Goal: Use online tool/utility

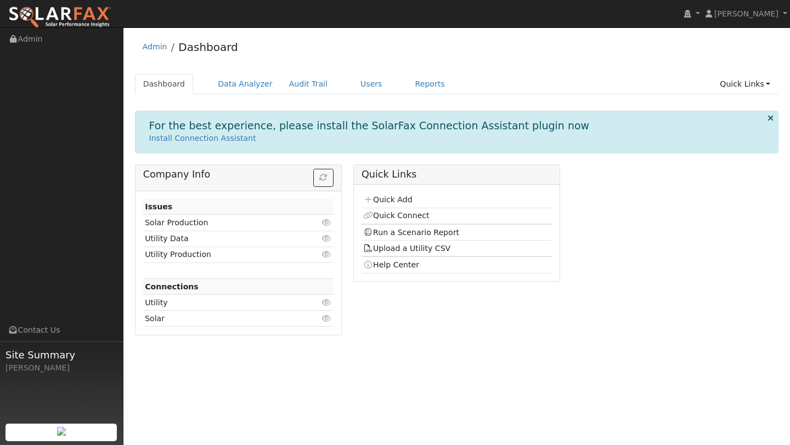
click at [247, 96] on div "Dashboard Data Analyzer Audit Trail Users Reports Quick Links Quick Add Quick C…" at bounding box center [457, 89] width 644 height 31
click at [243, 86] on link "Data Analyzer" at bounding box center [244, 84] width 71 height 20
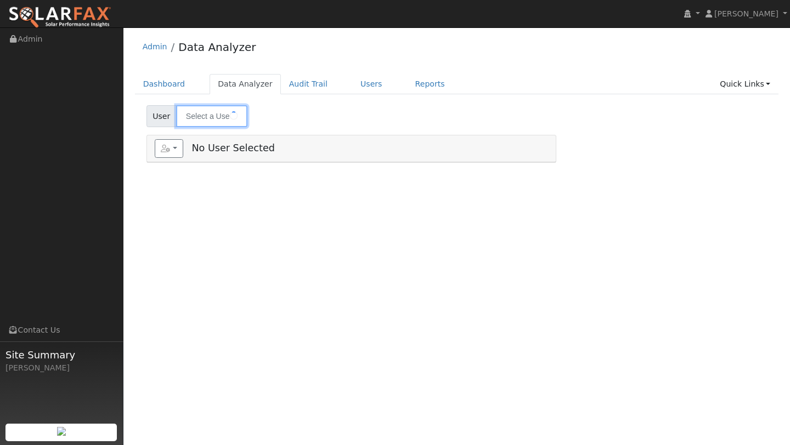
type input "[PERSON_NAME]"
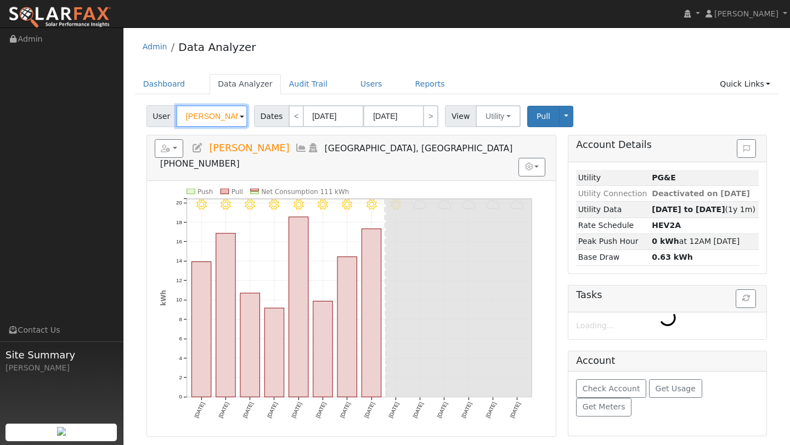
click at [229, 106] on input "[PERSON_NAME]" at bounding box center [211, 116] width 71 height 22
type input "u"
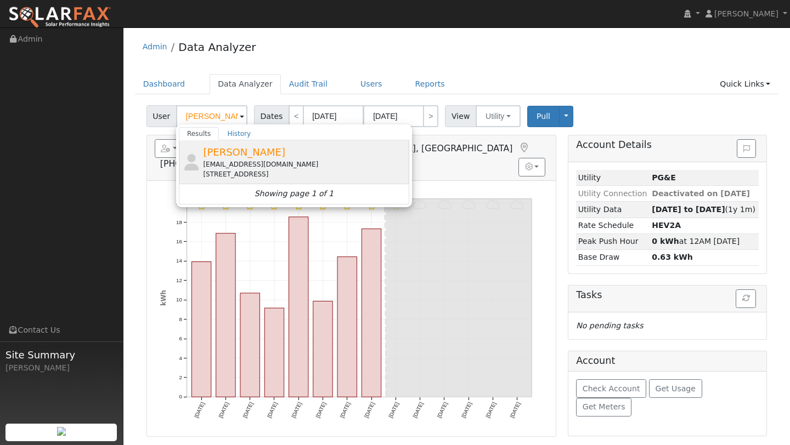
click at [230, 150] on span "[PERSON_NAME]" at bounding box center [244, 152] width 82 height 12
type input "[PERSON_NAME]"
